Goal: Task Accomplishment & Management: Manage account settings

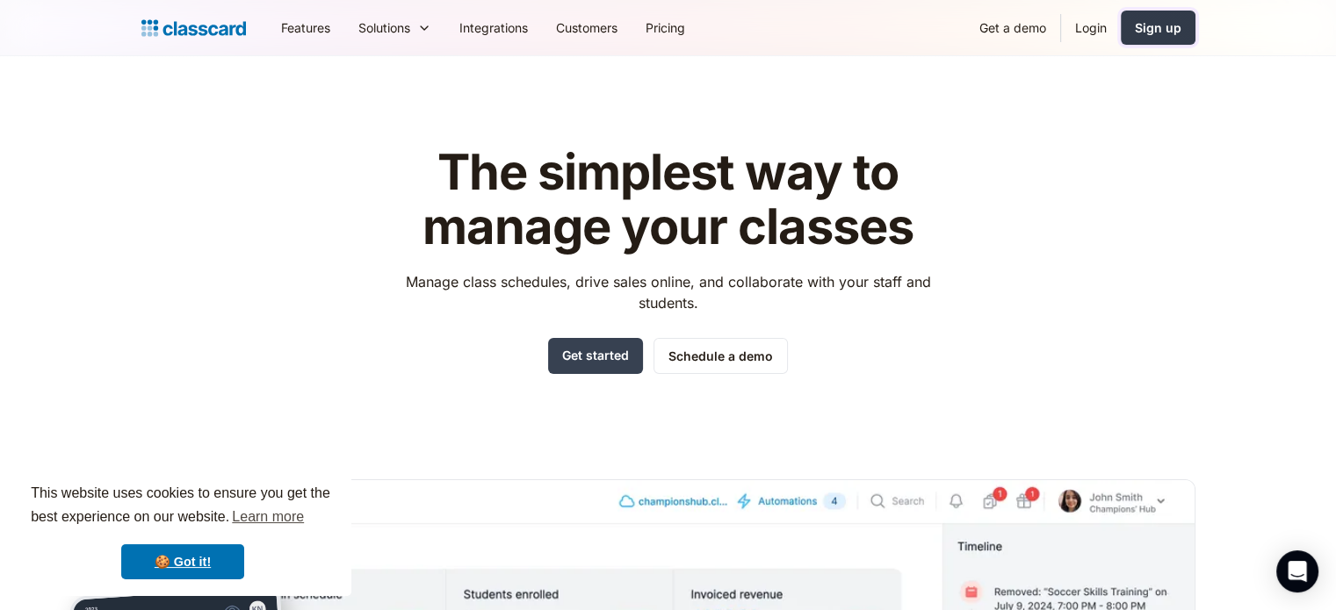
click at [1138, 19] on div "Sign up" at bounding box center [1158, 27] width 47 height 18
click at [1083, 31] on link "Login" at bounding box center [1091, 28] width 60 height 40
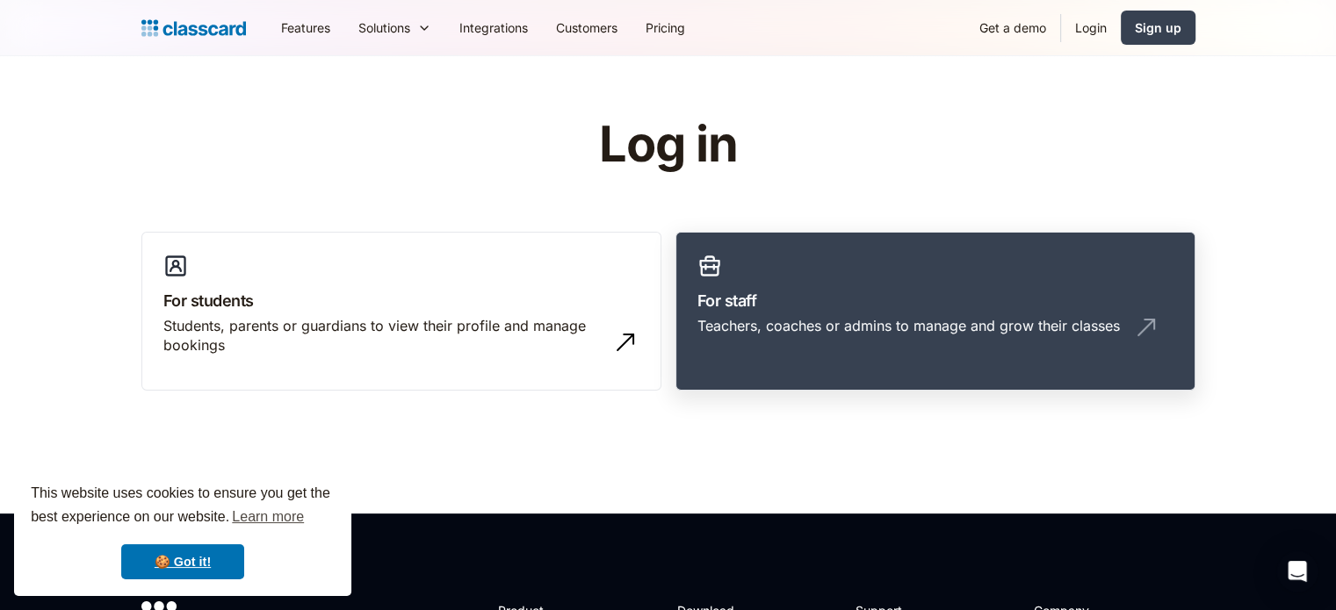
click at [955, 312] on link "For staff Teachers, coaches or admins to manage and grow their classes" at bounding box center [935, 312] width 520 height 160
